Goal: Find contact information: Find contact information

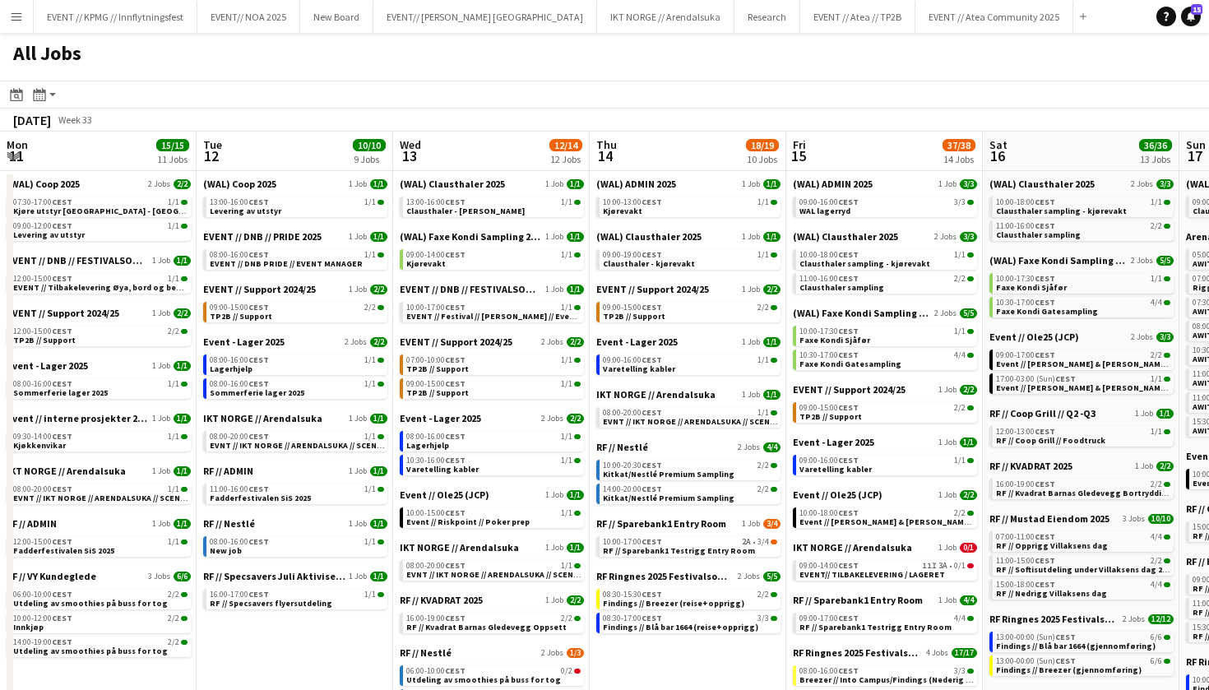
drag, startPoint x: 0, startPoint y: 0, endPoint x: 28, endPoint y: 12, distance: 30.6
click at [28, 12] on button "Menu" at bounding box center [16, 16] width 33 height 33
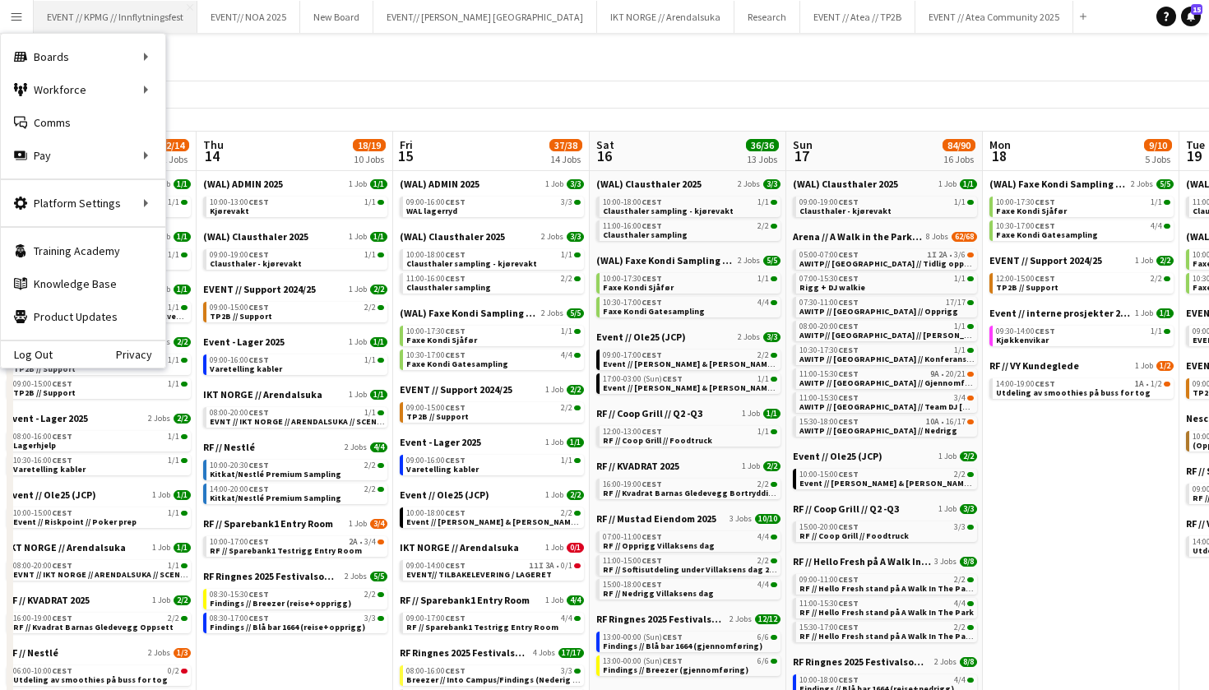
click at [123, 13] on button "EVENT // KPMG // Innflytningsfest Close" at bounding box center [116, 17] width 164 height 32
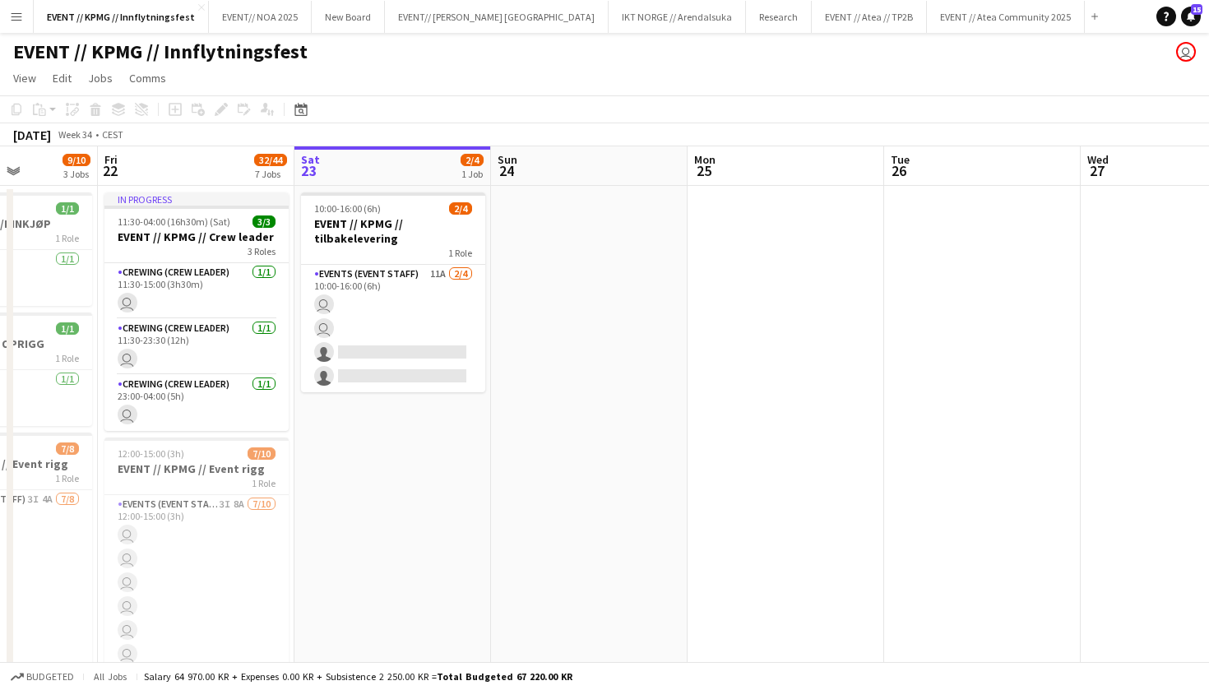
scroll to position [0, 490]
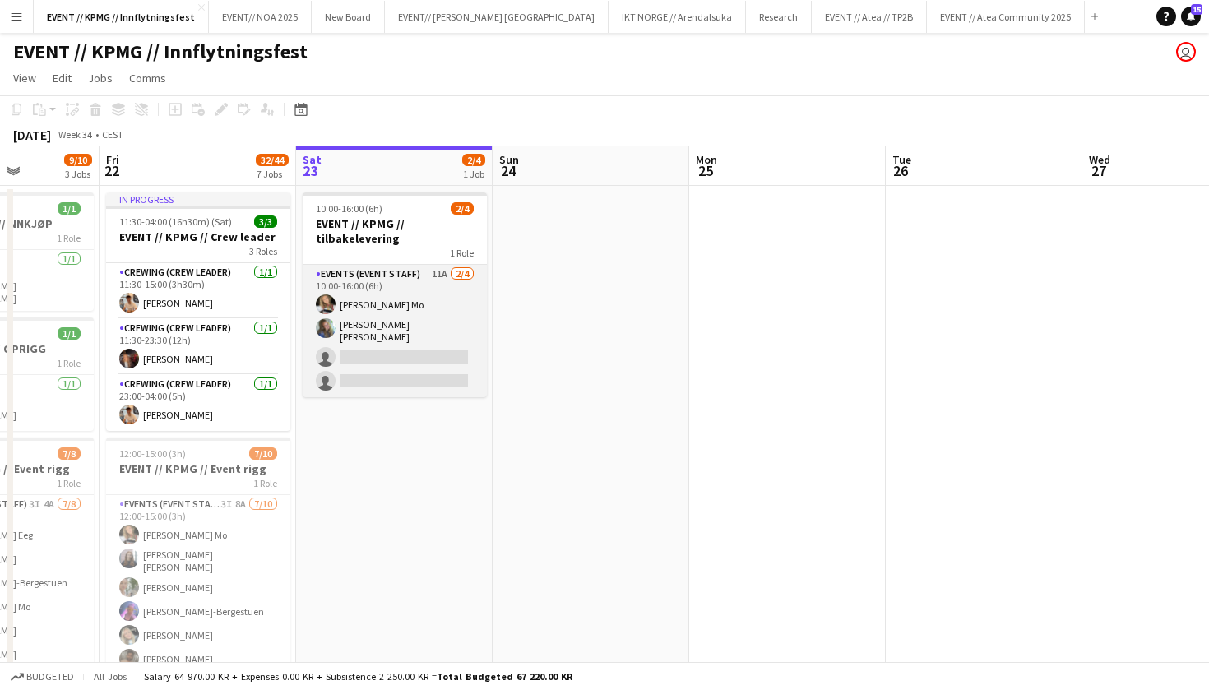
click at [397, 322] on app-card-role "Events (Event Staff) 11A [DATE] 10:00-16:00 (6h) [PERSON_NAME] Mo [PERSON_NAME]…" at bounding box center [395, 331] width 184 height 132
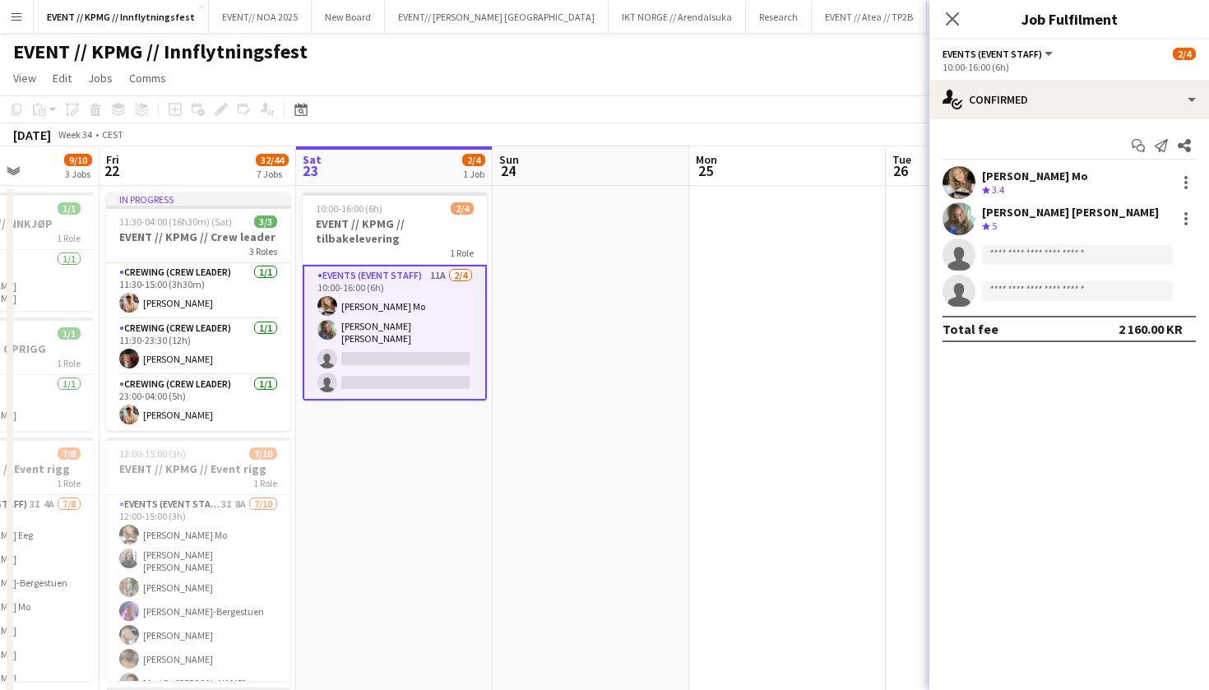
click at [1012, 211] on div "[PERSON_NAME] [PERSON_NAME]" at bounding box center [1070, 212] width 177 height 15
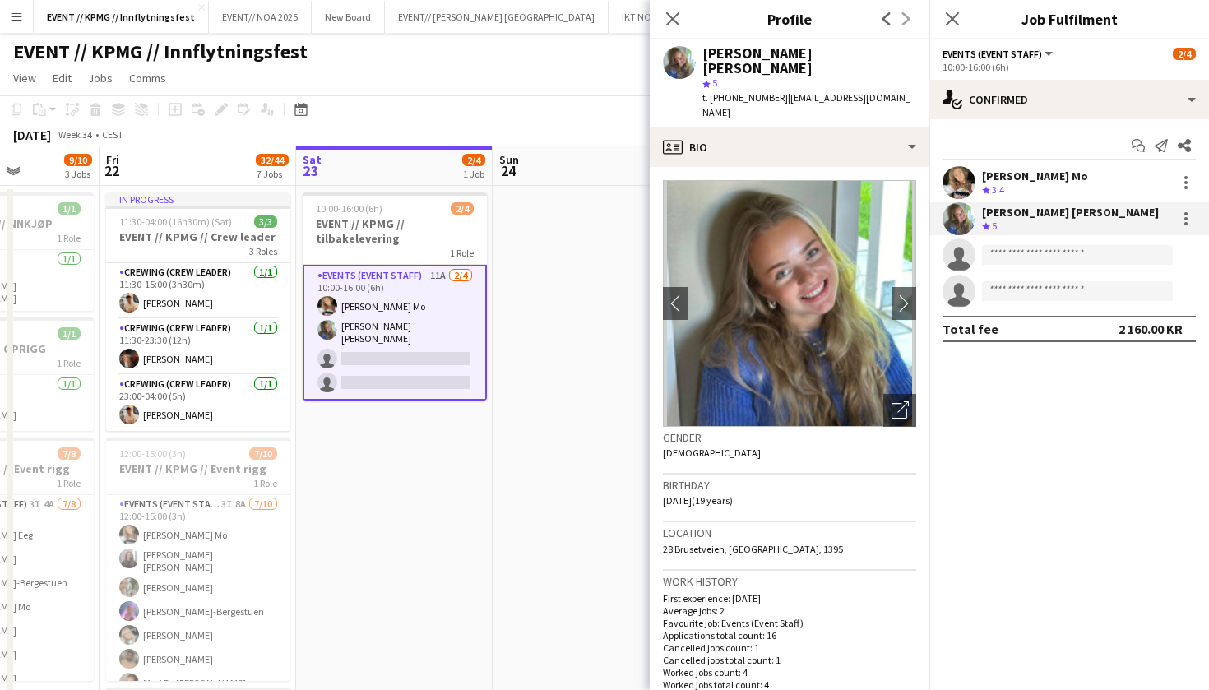
click at [1000, 179] on div "[PERSON_NAME] Mo" at bounding box center [1035, 176] width 106 height 15
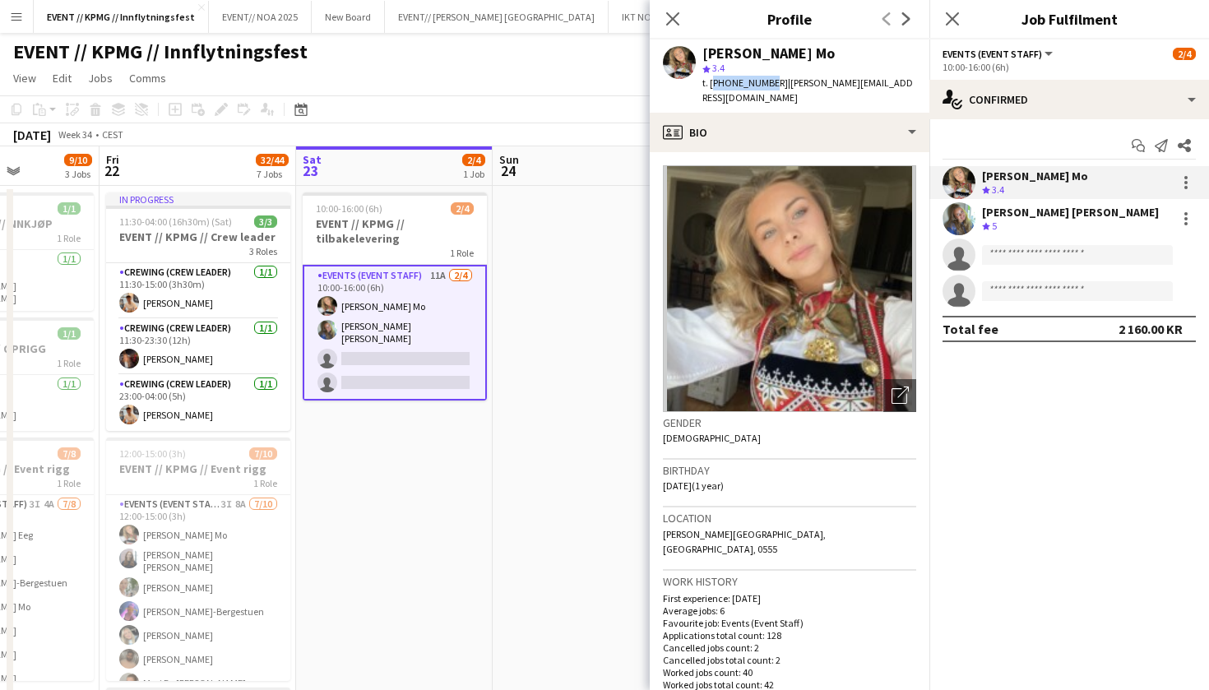
drag, startPoint x: 765, startPoint y: 79, endPoint x: 710, endPoint y: 77, distance: 55.1
click at [710, 77] on span "t. [PHONE_NUMBER]" at bounding box center [745, 82] width 86 height 12
copy span "[PHONE_NUMBER]"
click at [998, 208] on div "[PERSON_NAME] [PERSON_NAME]" at bounding box center [1070, 212] width 177 height 15
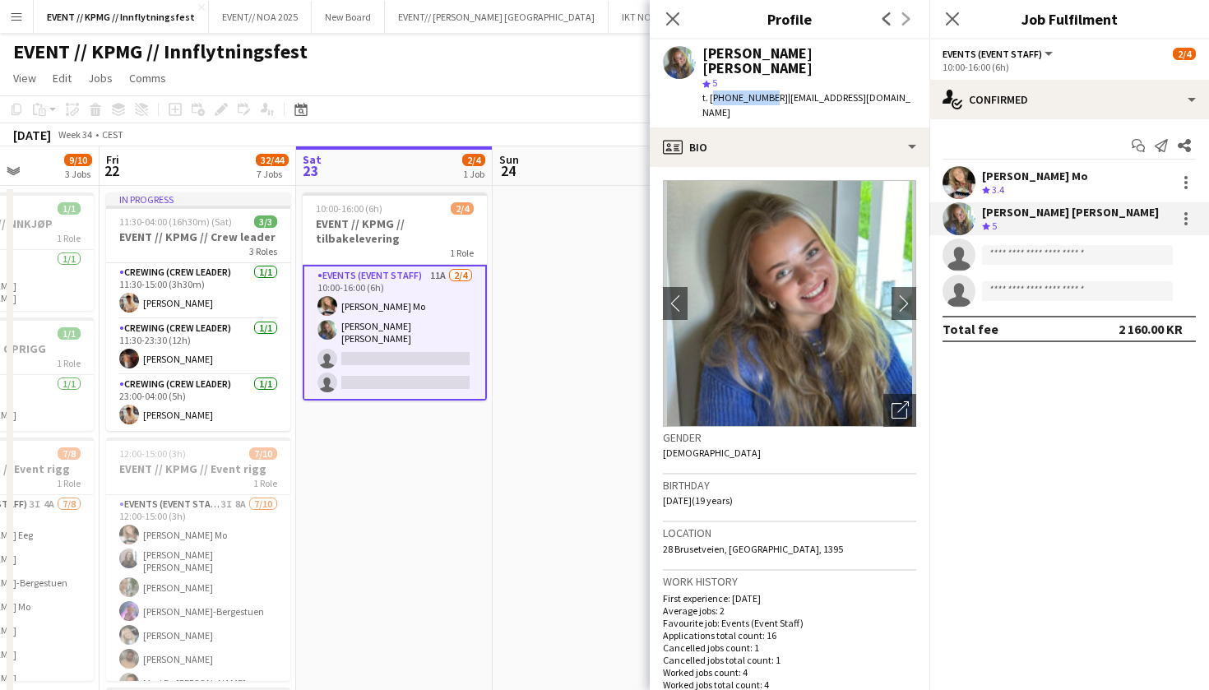
drag, startPoint x: 764, startPoint y: 83, endPoint x: 710, endPoint y: 82, distance: 53.5
click at [710, 91] on span "t. [PHONE_NUMBER]" at bounding box center [745, 97] width 86 height 12
copy span "[PHONE_NUMBER]"
click at [439, 322] on app-card-role "Events (Event Staff) 11A [DATE] 10:00-16:00 (6h) [PERSON_NAME] Mo [PERSON_NAME]…" at bounding box center [395, 333] width 184 height 136
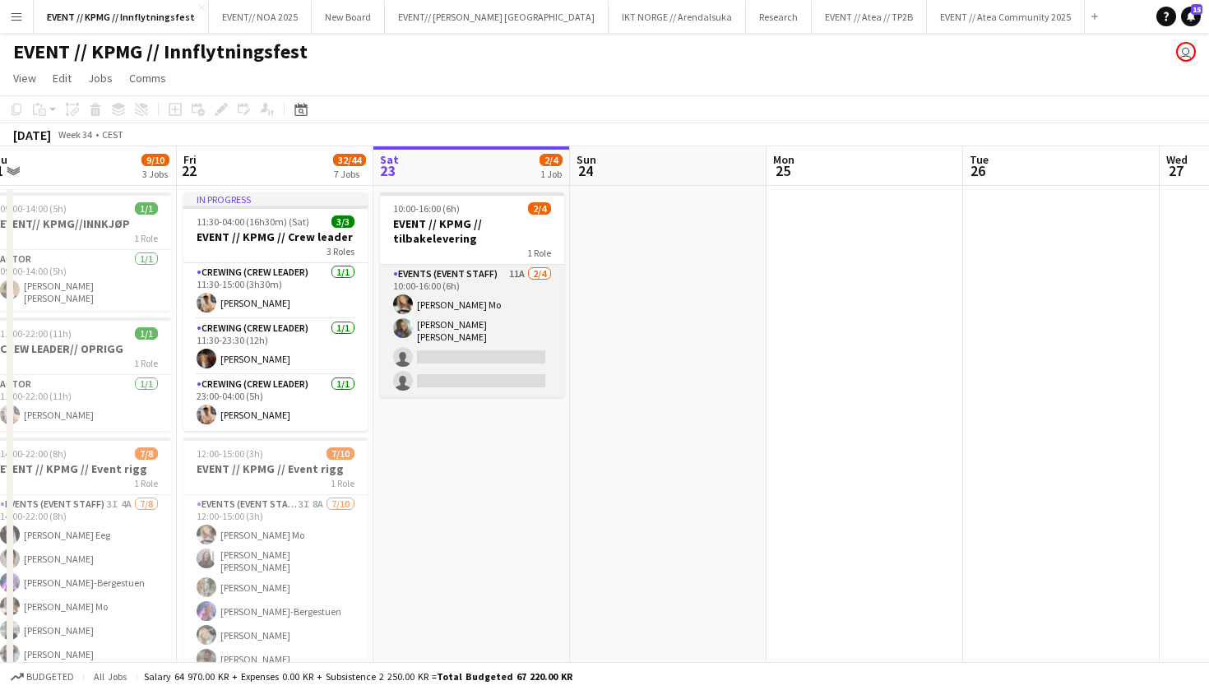
scroll to position [0, 412]
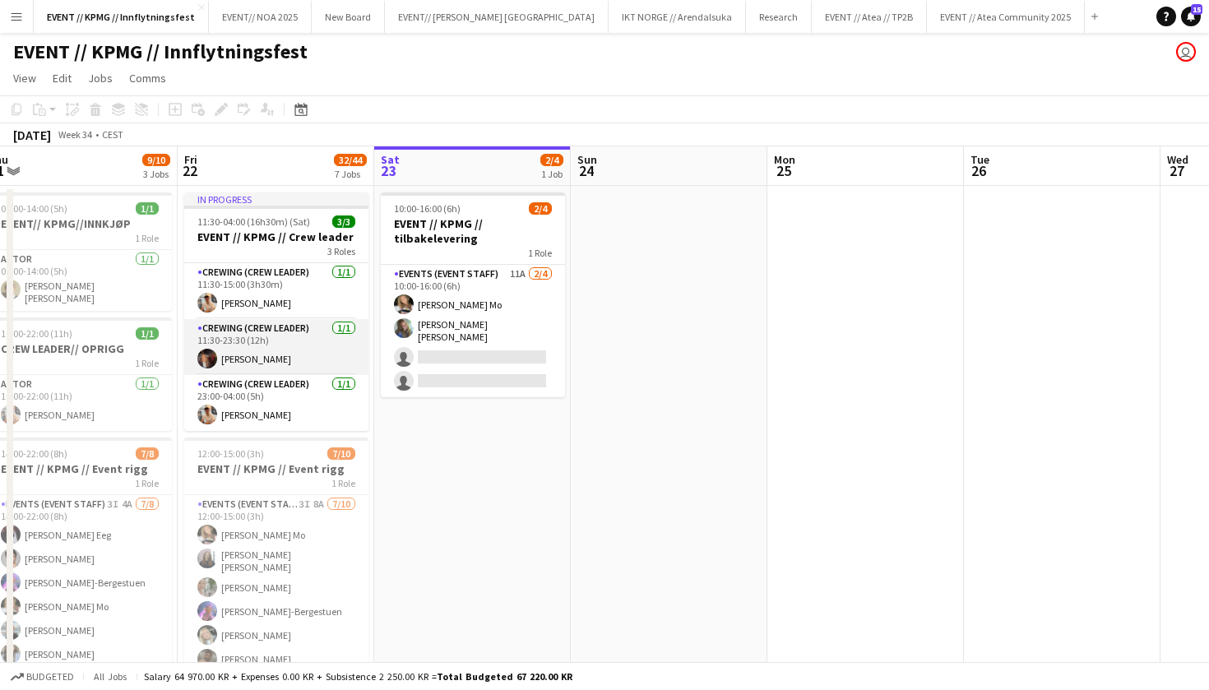
click at [287, 353] on app-card-role "Crewing (Crew Leader) [DATE] 11:30-23:30 (12h) [PERSON_NAME]" at bounding box center [276, 347] width 184 height 56
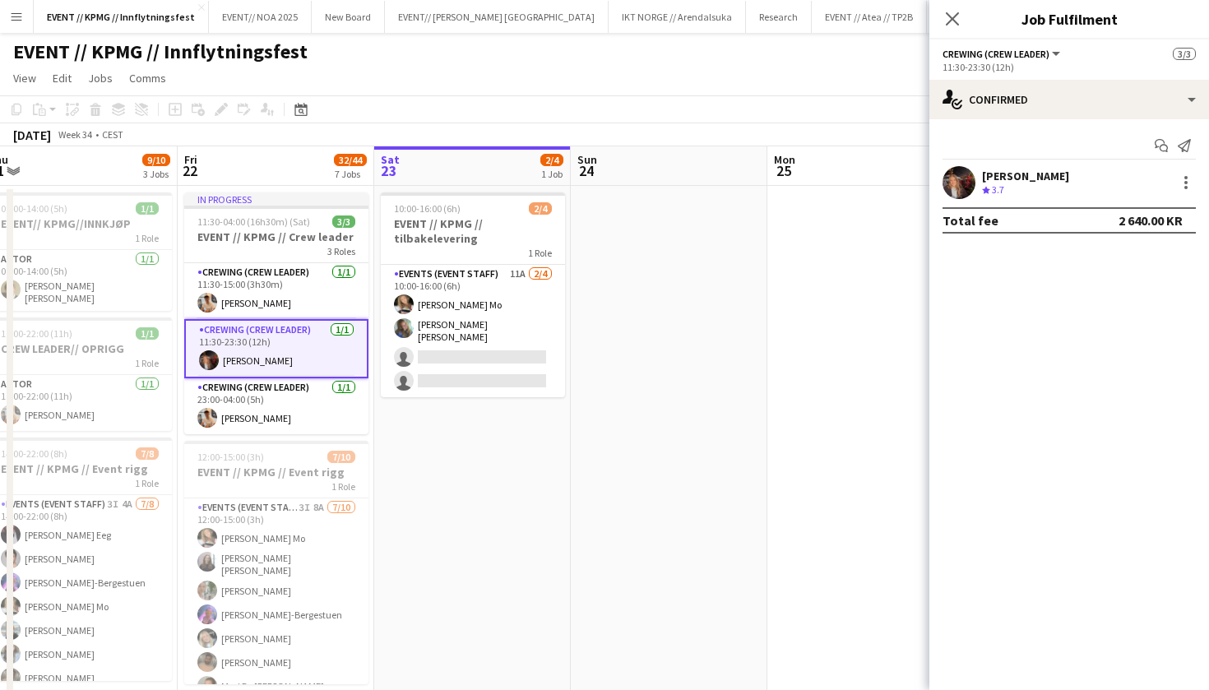
click at [1025, 169] on div "[PERSON_NAME]" at bounding box center [1025, 176] width 87 height 15
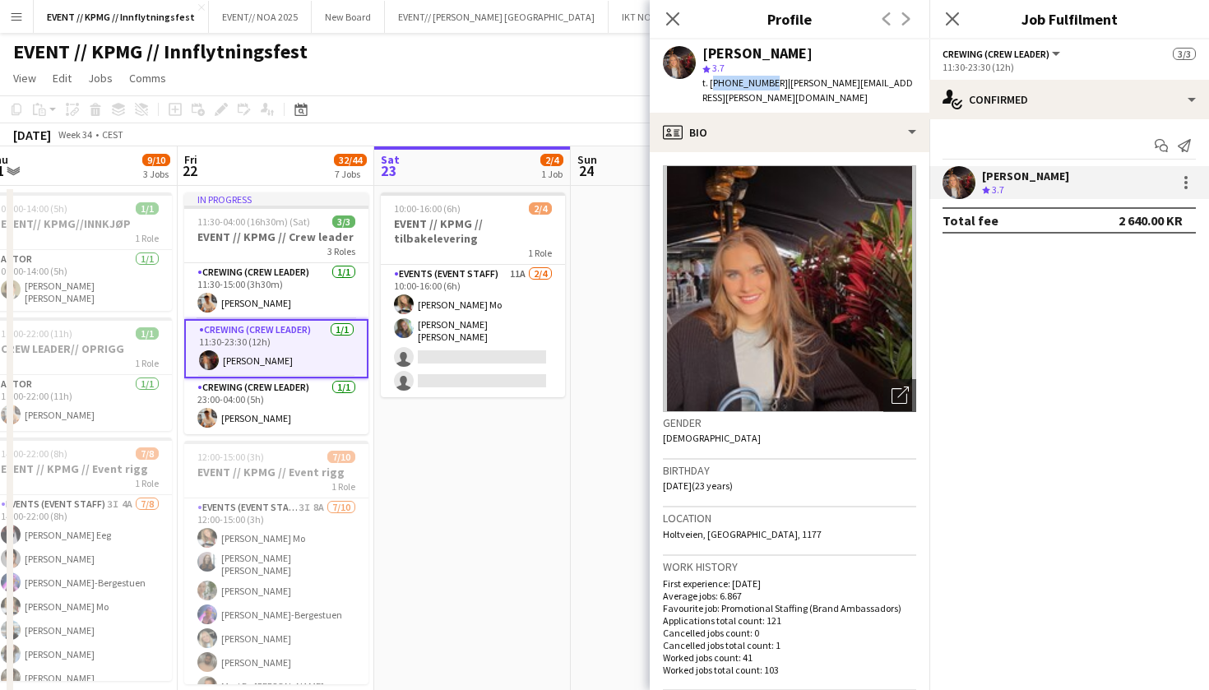
drag, startPoint x: 764, startPoint y: 78, endPoint x: 712, endPoint y: 76, distance: 51.8
click at [712, 76] on span "t. [PHONE_NUMBER]" at bounding box center [745, 82] width 86 height 12
copy span "[PHONE_NUMBER]"
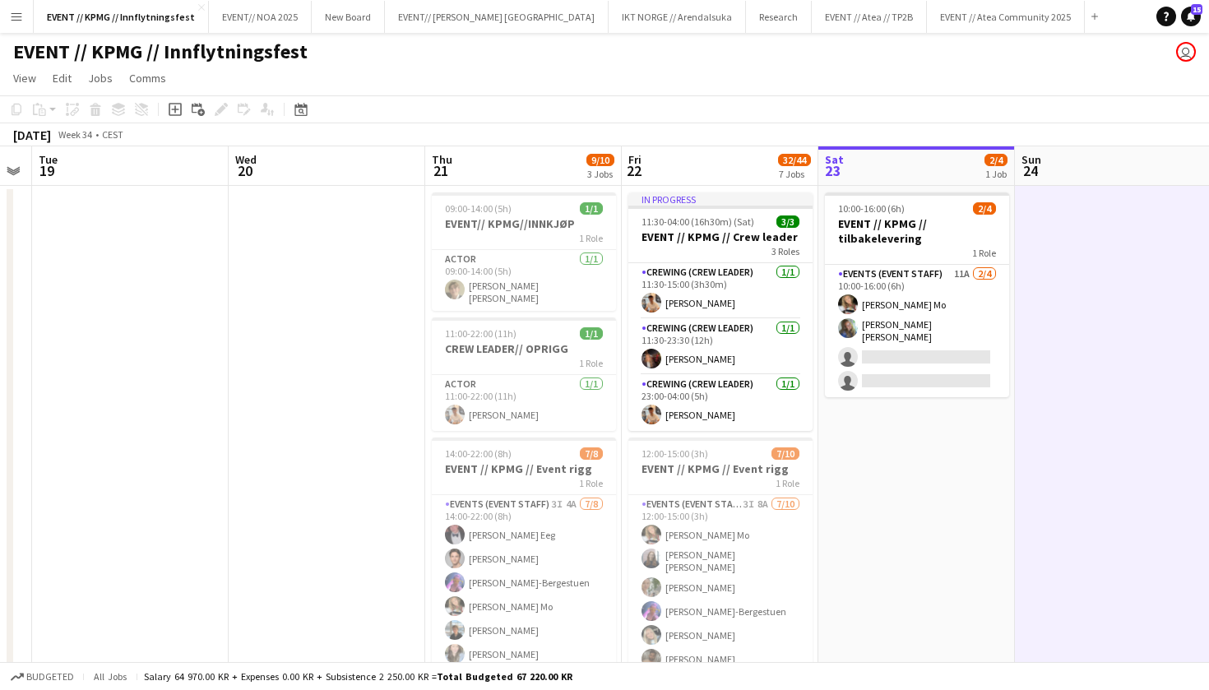
scroll to position [0, 359]
